Goal: Task Accomplishment & Management: Use online tool/utility

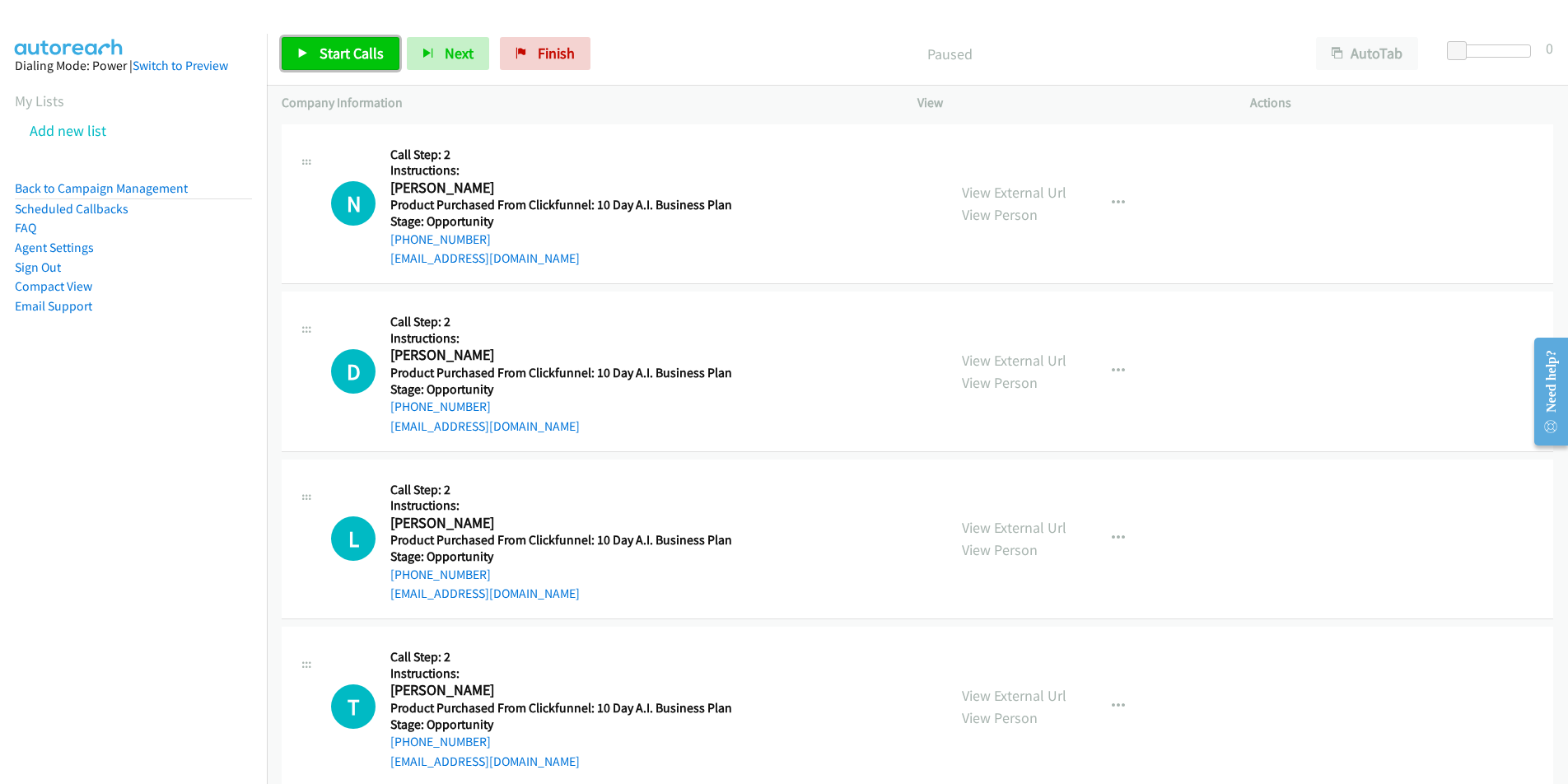
click at [349, 67] on link "Start Calls" at bounding box center [340, 53] width 118 height 33
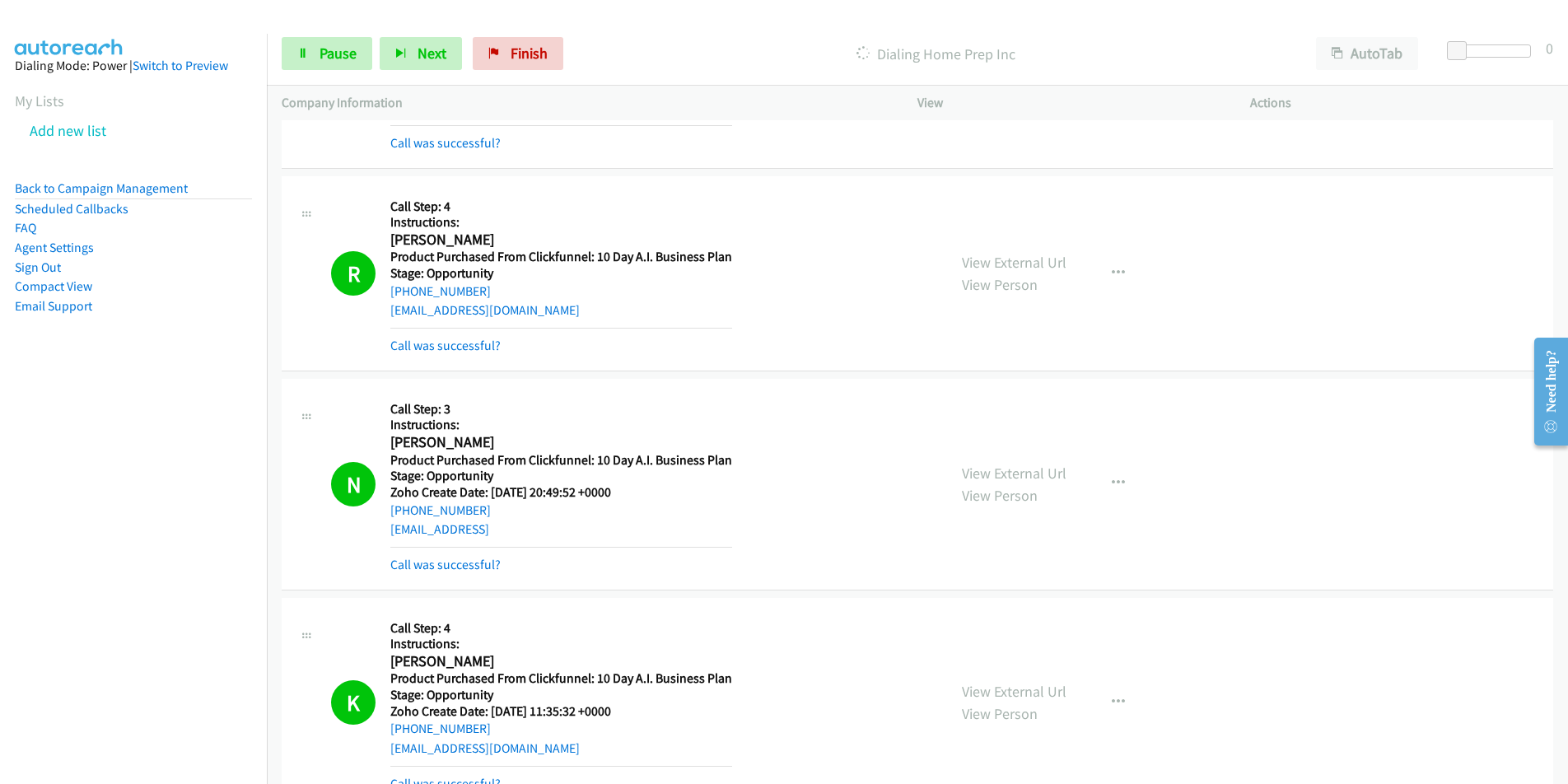
scroll to position [2762, 0]
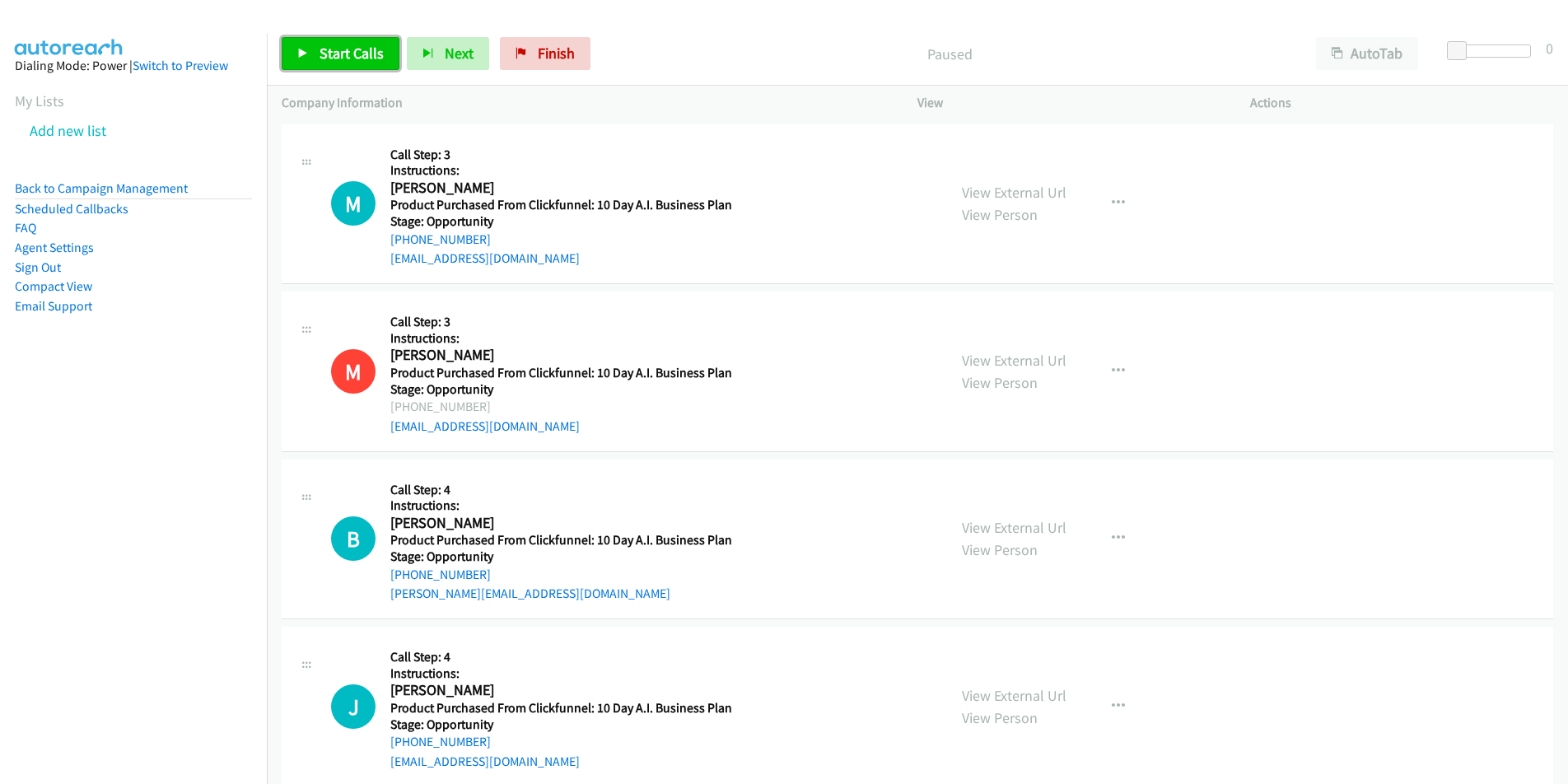
click at [349, 57] on span "Start Calls" at bounding box center [352, 53] width 64 height 19
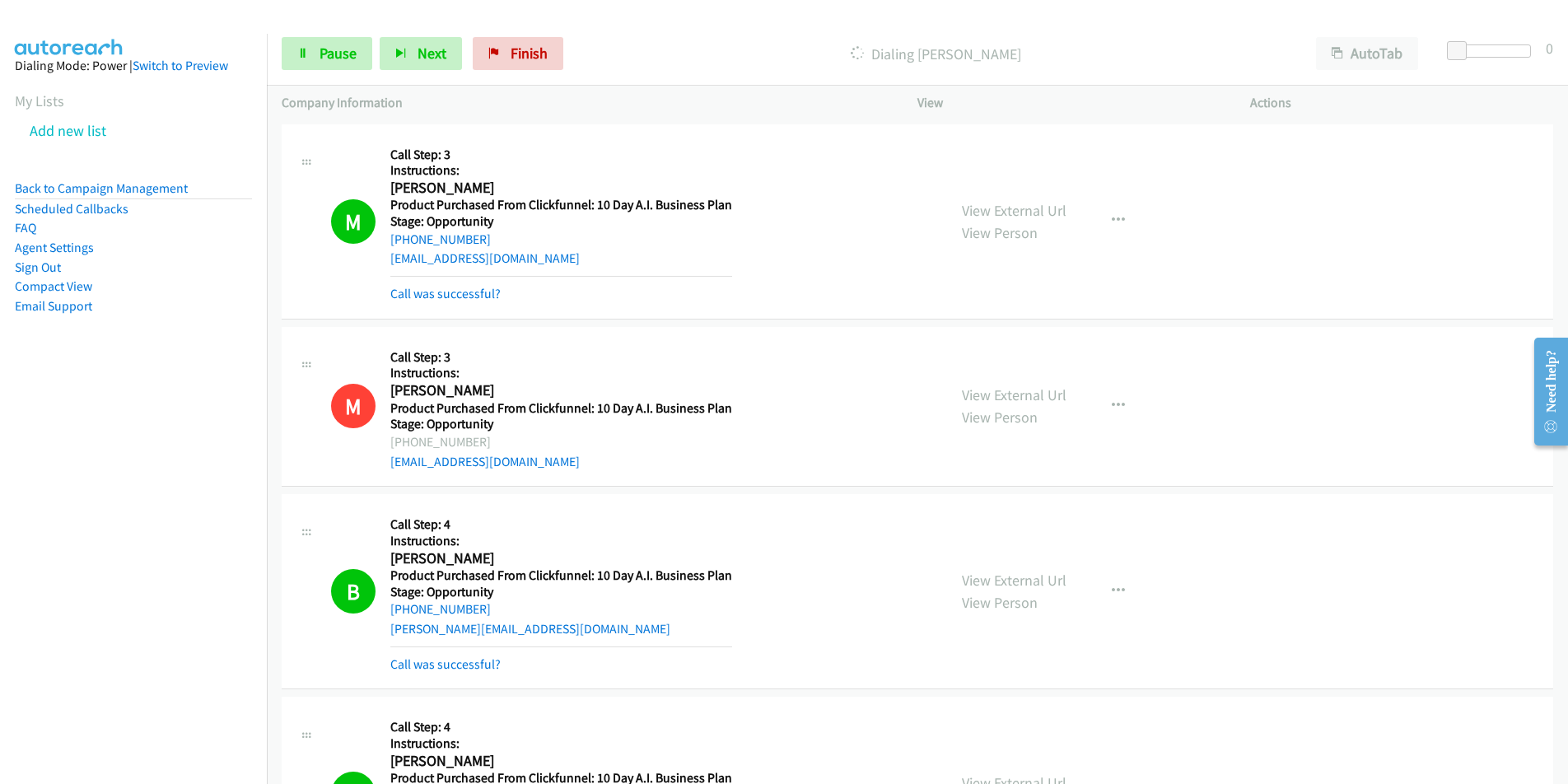
scroll to position [570, 0]
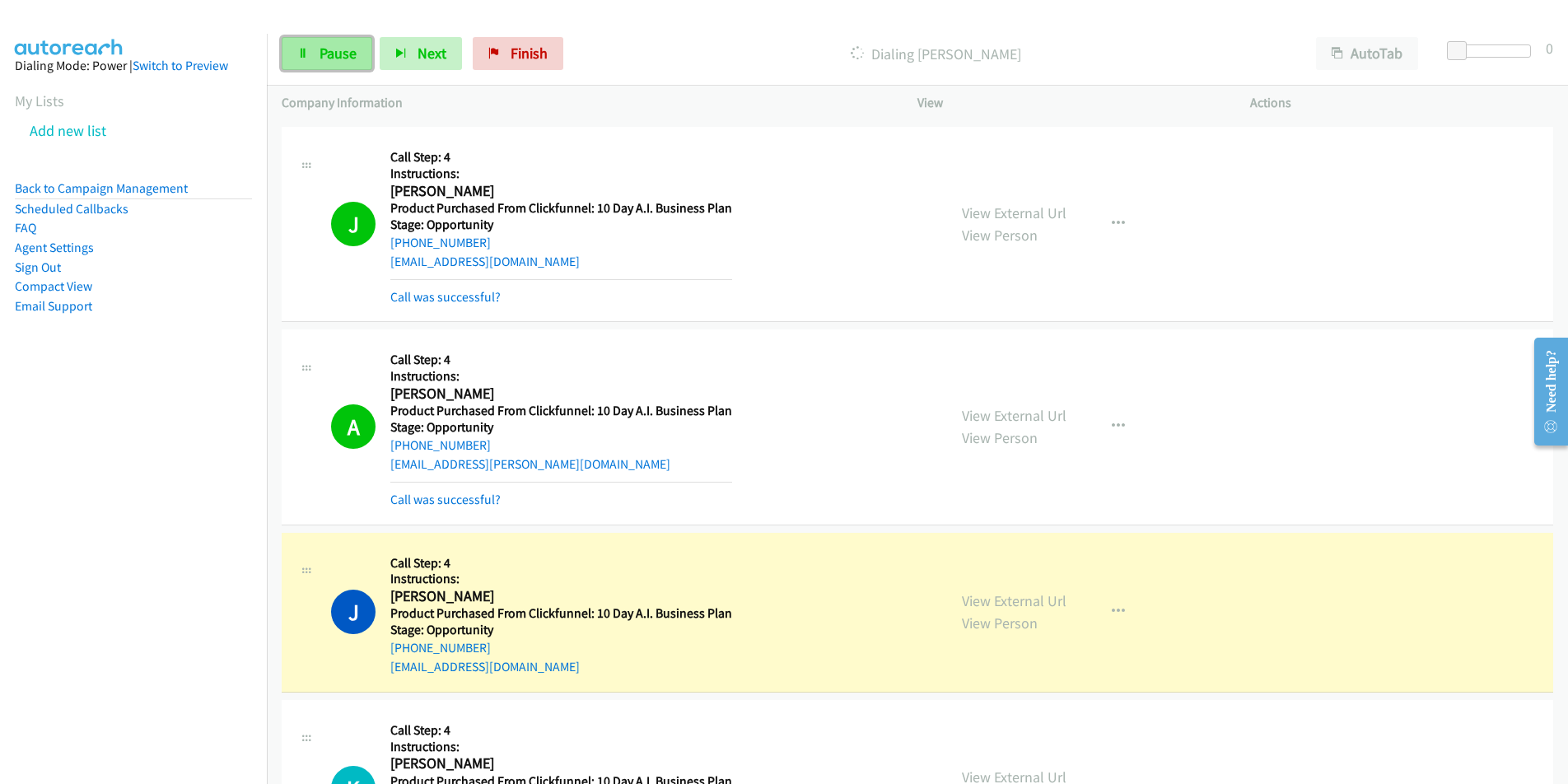
click at [326, 48] on span "Pause" at bounding box center [338, 53] width 37 height 19
